Goal: Task Accomplishment & Management: Manage account settings

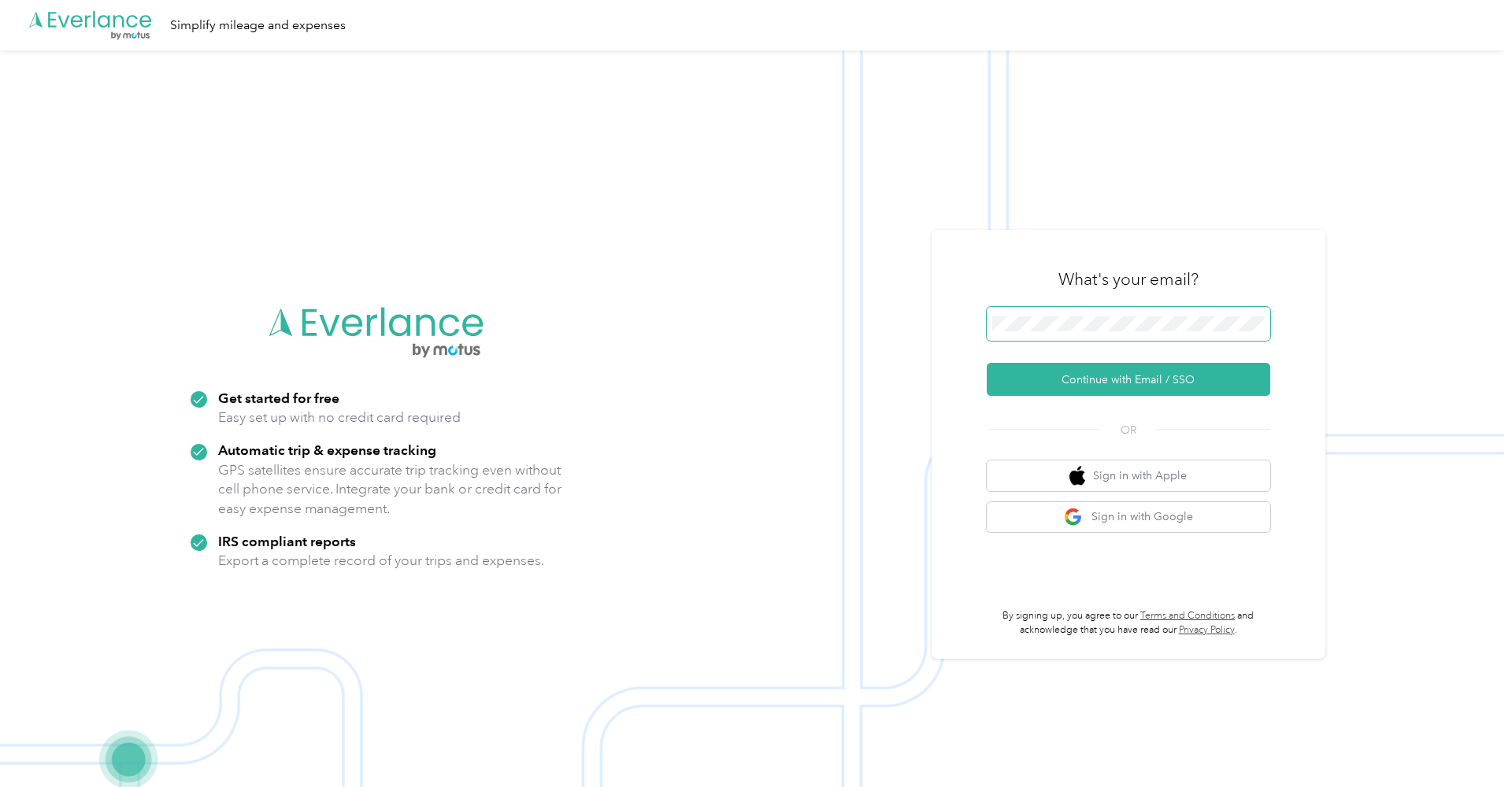
click at [1134, 379] on button "Continue with Email / SSO" at bounding box center [1129, 379] width 284 height 33
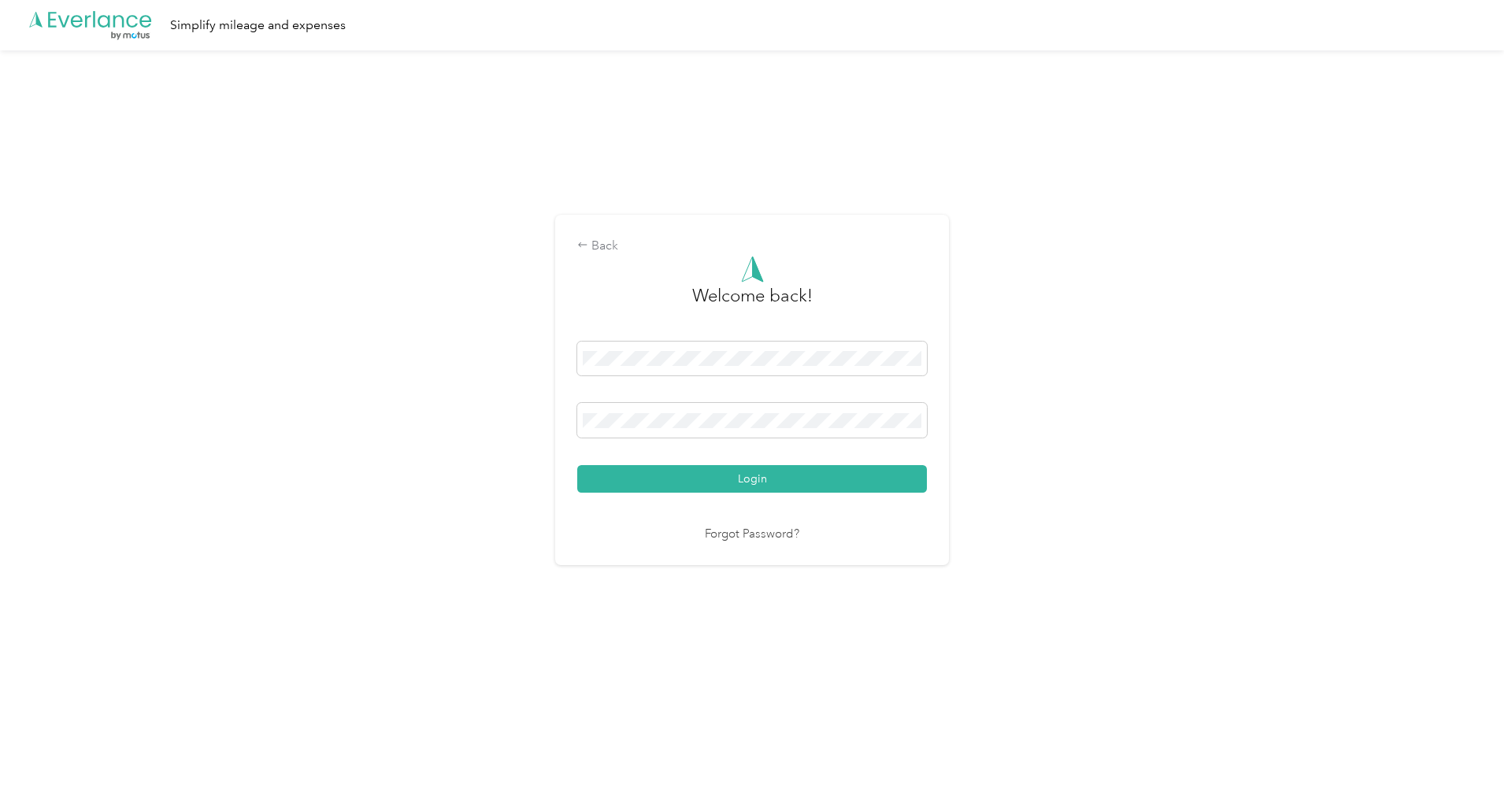
click at [756, 479] on button "Login" at bounding box center [752, 479] width 350 height 28
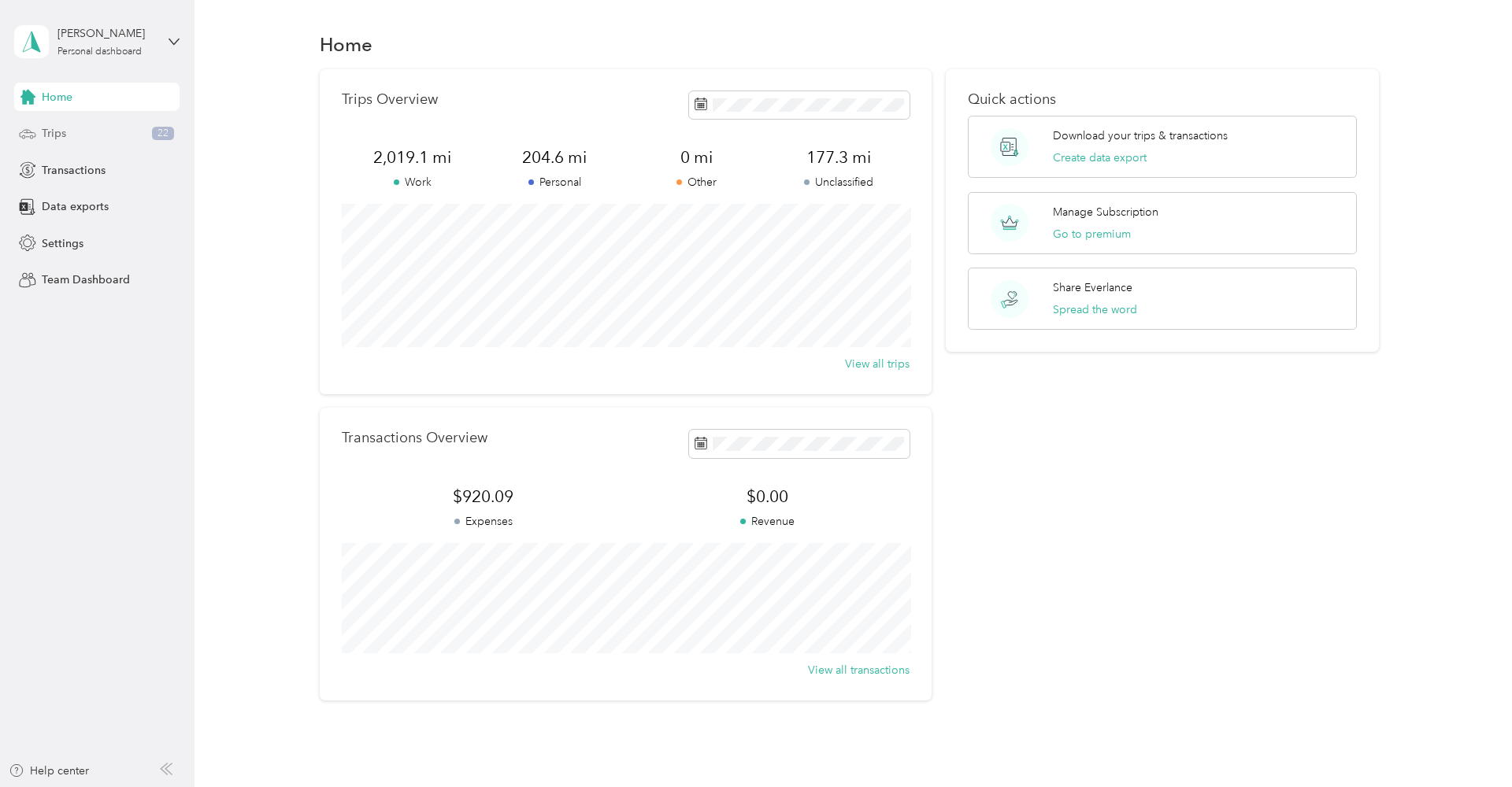
click at [67, 124] on div "Trips 22" at bounding box center [97, 133] width 165 height 29
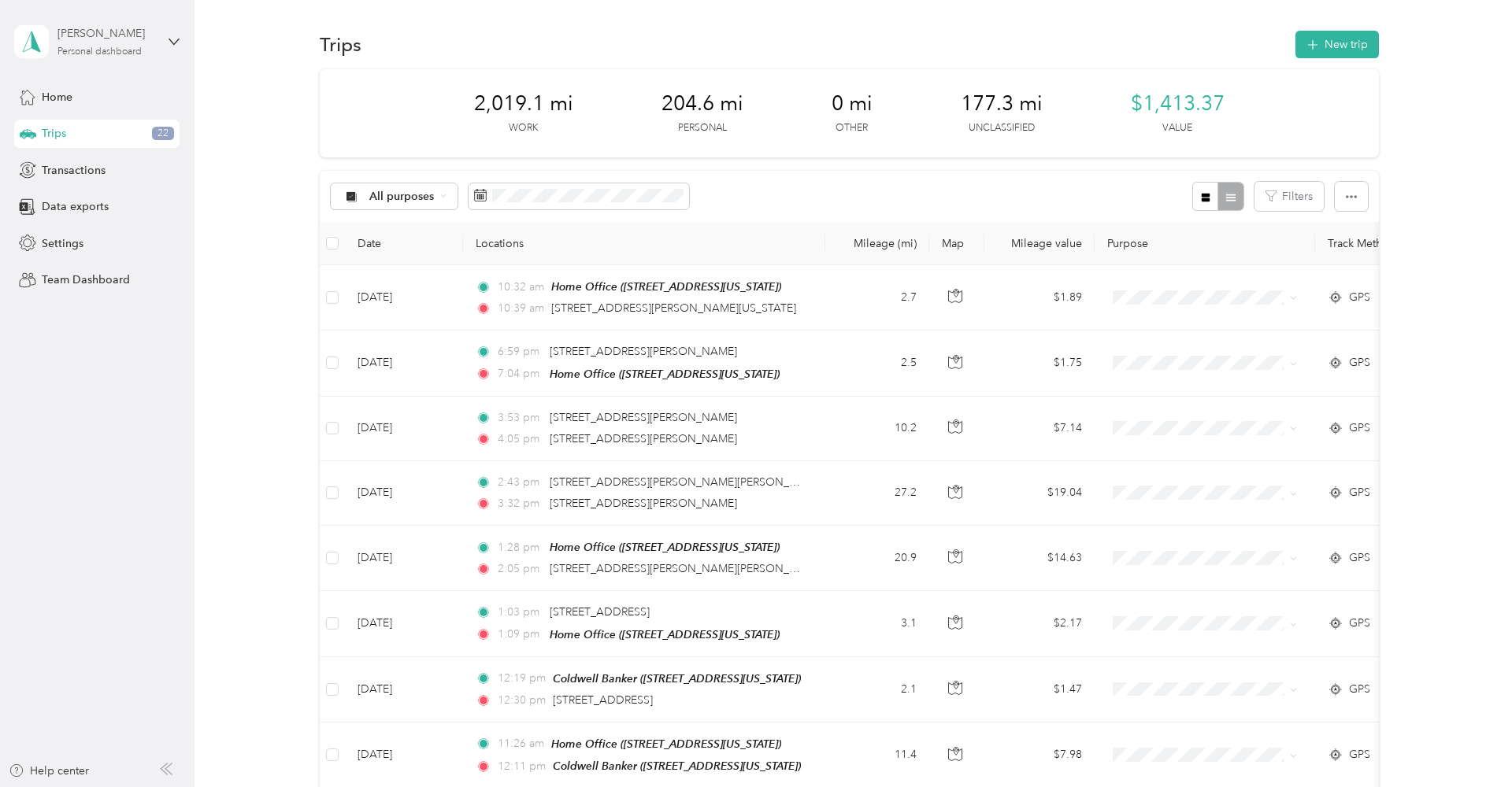
click at [125, 40] on div "[PERSON_NAME]" at bounding box center [106, 33] width 99 height 17
click at [80, 120] on div "Log out" at bounding box center [59, 126] width 61 height 17
